Goal: Information Seeking & Learning: Find contact information

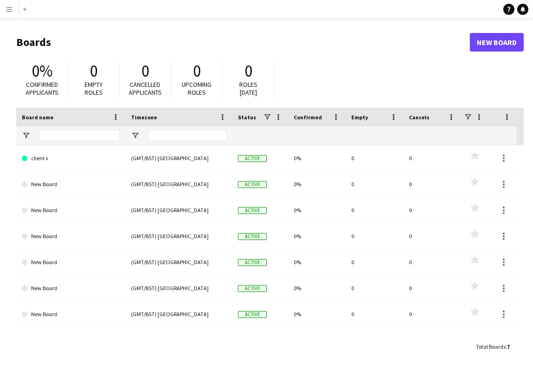
click at [9, 11] on app-icon "Menu" at bounding box center [9, 9] width 7 height 7
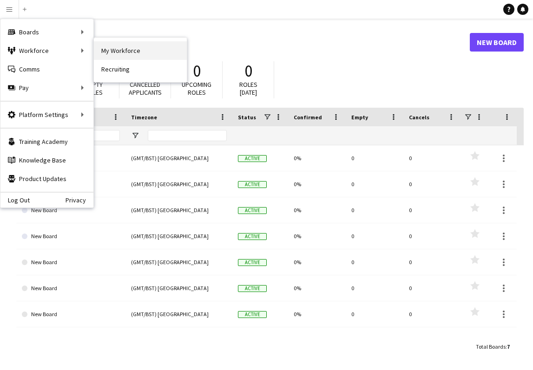
click at [104, 50] on link "My Workforce" at bounding box center [140, 50] width 93 height 19
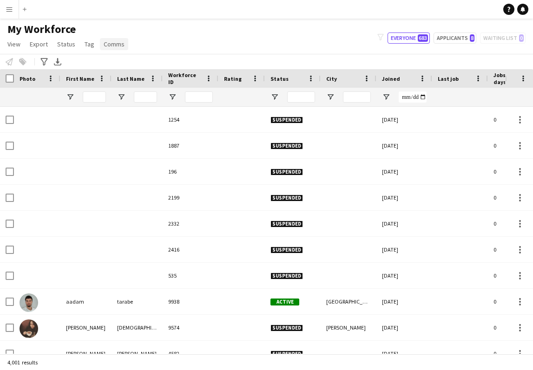
type input "******"
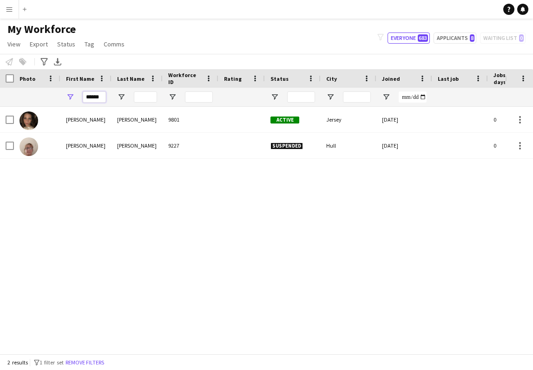
drag, startPoint x: 104, startPoint y: 98, endPoint x: 79, endPoint y: 98, distance: 25.1
click at [79, 98] on div "******" at bounding box center [85, 97] width 51 height 19
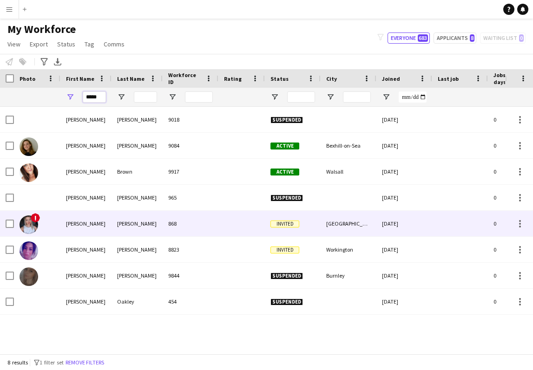
type input "*****"
click at [78, 224] on div "[PERSON_NAME]" at bounding box center [85, 224] width 51 height 26
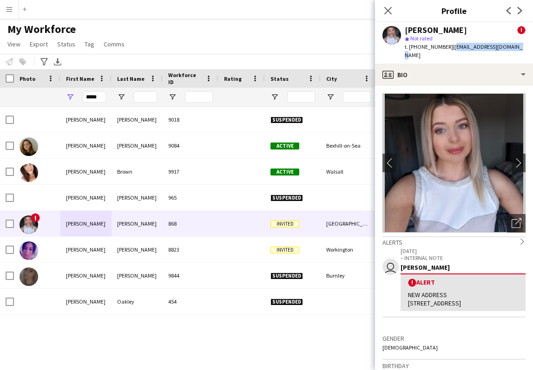
drag, startPoint x: 450, startPoint y: 48, endPoint x: 511, endPoint y: 46, distance: 61.4
click at [511, 46] on div "[PERSON_NAME] ! star Not rated t. [PHONE_NUMBER] | [EMAIL_ADDRESS][DOMAIN_NAME]" at bounding box center [454, 42] width 158 height 41
copy span "[EMAIL_ADDRESS][DOMAIN_NAME]"
click at [388, 10] on icon at bounding box center [387, 10] width 9 height 9
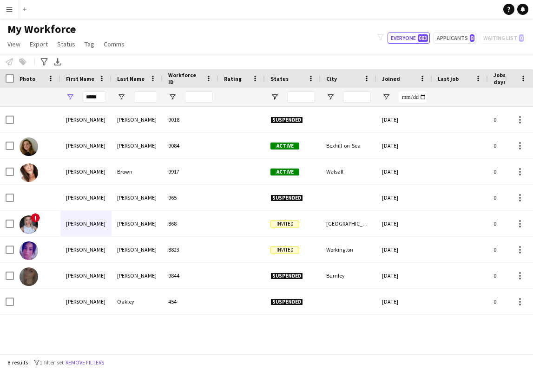
click at [7, 10] on app-icon "Menu" at bounding box center [9, 9] width 7 height 7
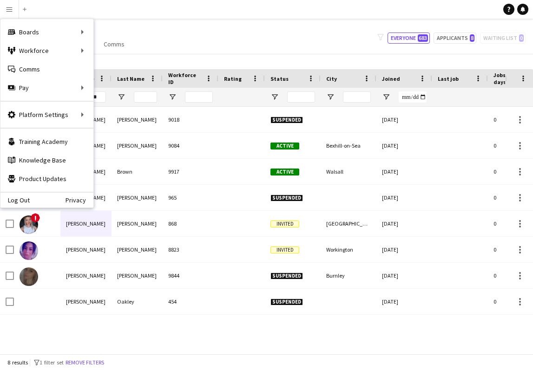
click at [171, 35] on div "My Workforce View Views Default view New view Update view Delete view Edit name…" at bounding box center [266, 38] width 533 height 32
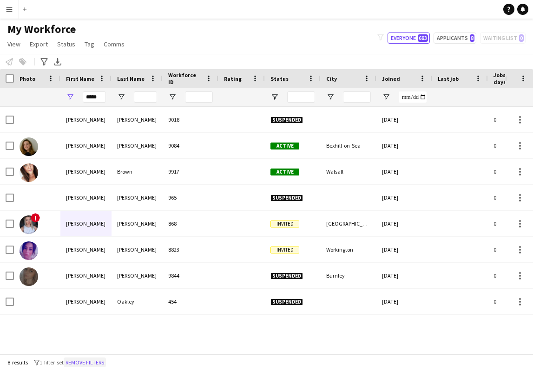
click at [84, 364] on button "Remove filters" at bounding box center [85, 363] width 42 height 10
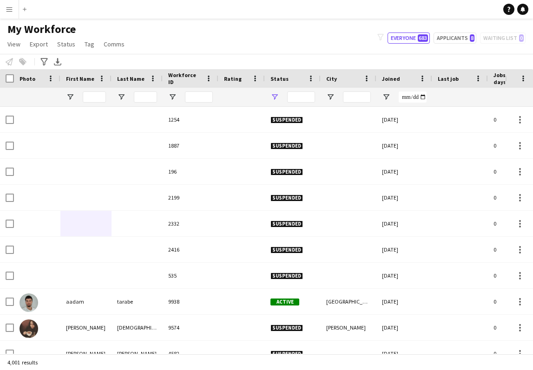
click at [275, 96] on span "Open Filter Menu" at bounding box center [275, 97] width 8 height 8
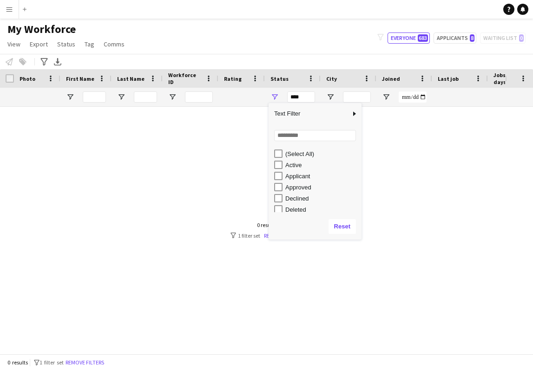
type input "**********"
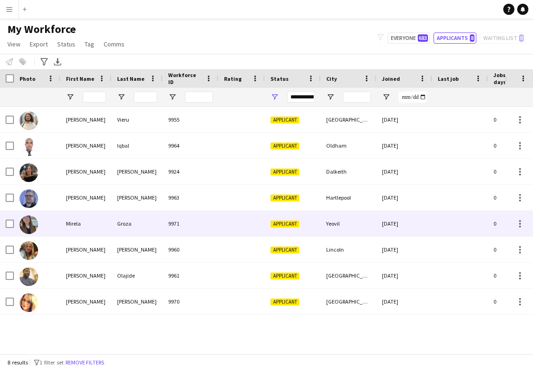
click at [77, 224] on div "Mirela" at bounding box center [85, 224] width 51 height 26
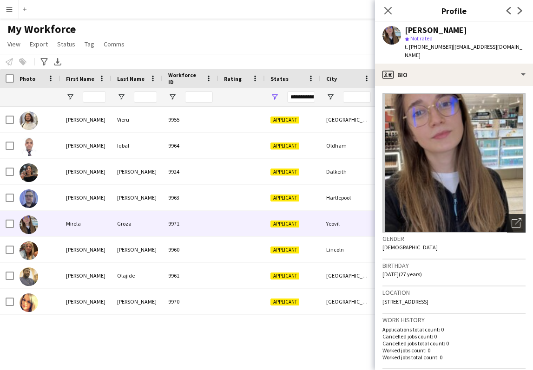
click at [519, 218] on icon "Open photos pop-in" at bounding box center [517, 223] width 10 height 10
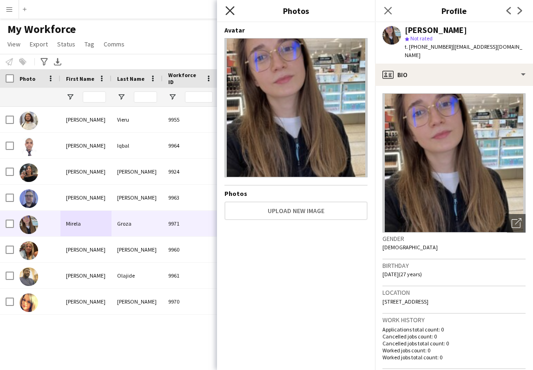
click at [230, 10] on icon at bounding box center [229, 10] width 9 height 9
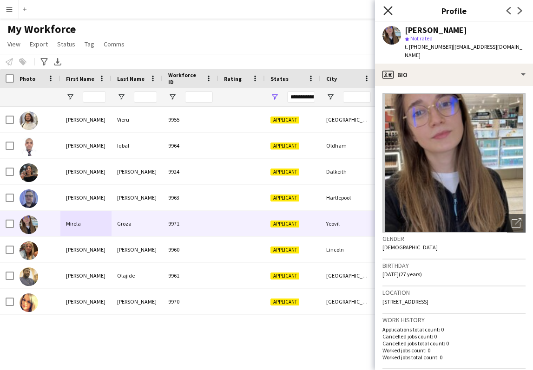
click at [386, 11] on icon "Close pop-in" at bounding box center [387, 10] width 9 height 9
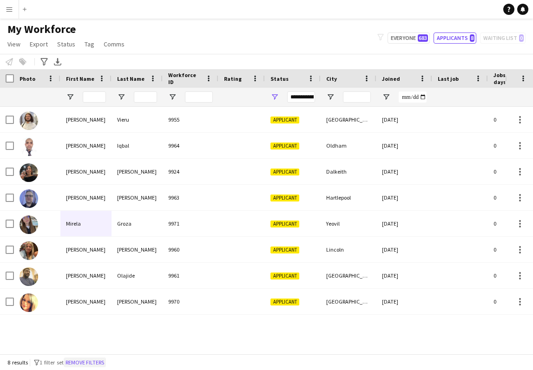
click at [97, 364] on button "Remove filters" at bounding box center [85, 363] width 42 height 10
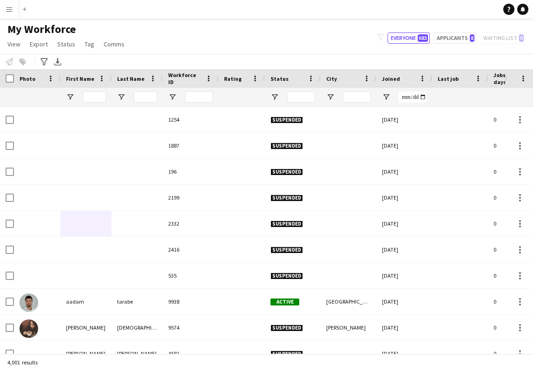
click at [7, 10] on app-icon "Menu" at bounding box center [9, 9] width 7 height 7
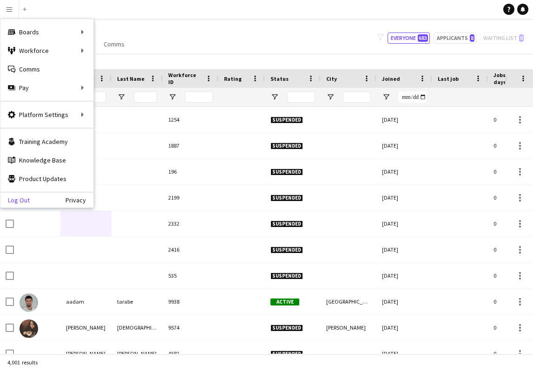
click at [22, 200] on link "Log Out" at bounding box center [14, 200] width 29 height 7
